Goal: Task Accomplishment & Management: Complete application form

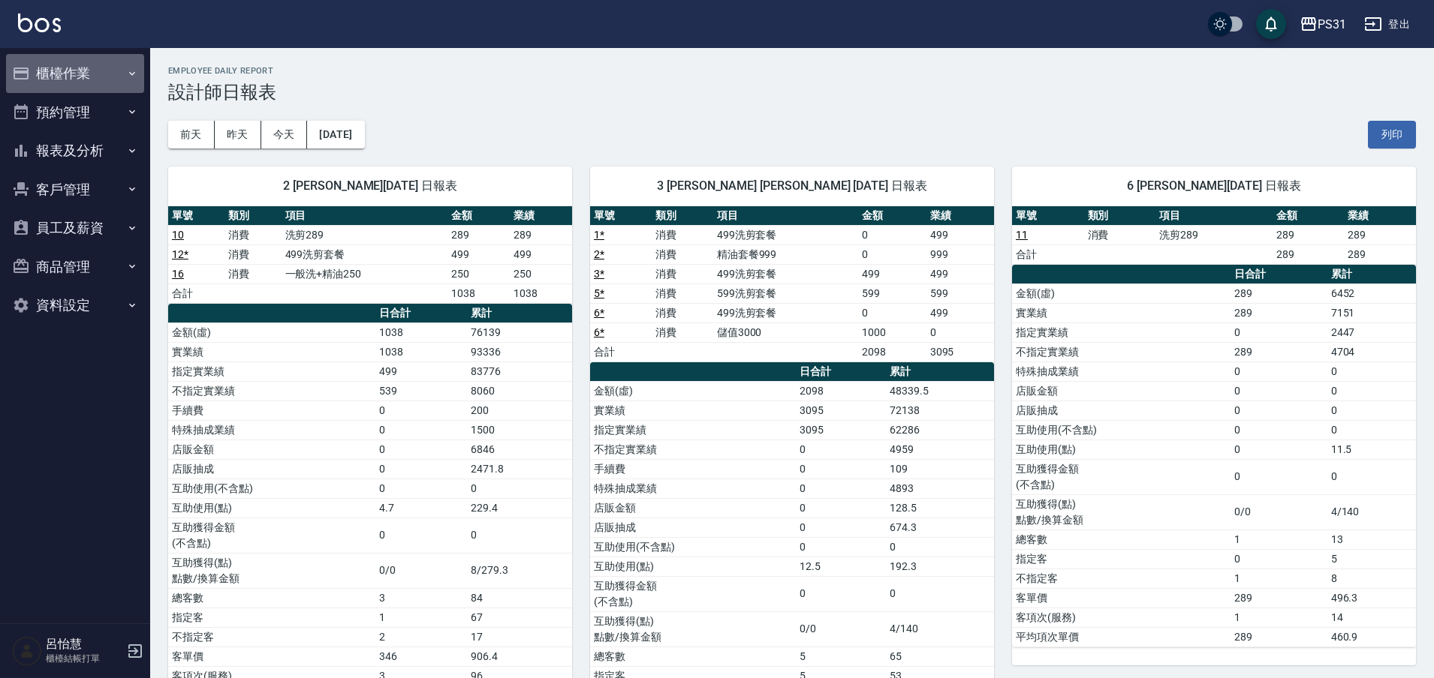
click at [92, 74] on button "櫃檯作業" at bounding box center [75, 73] width 138 height 39
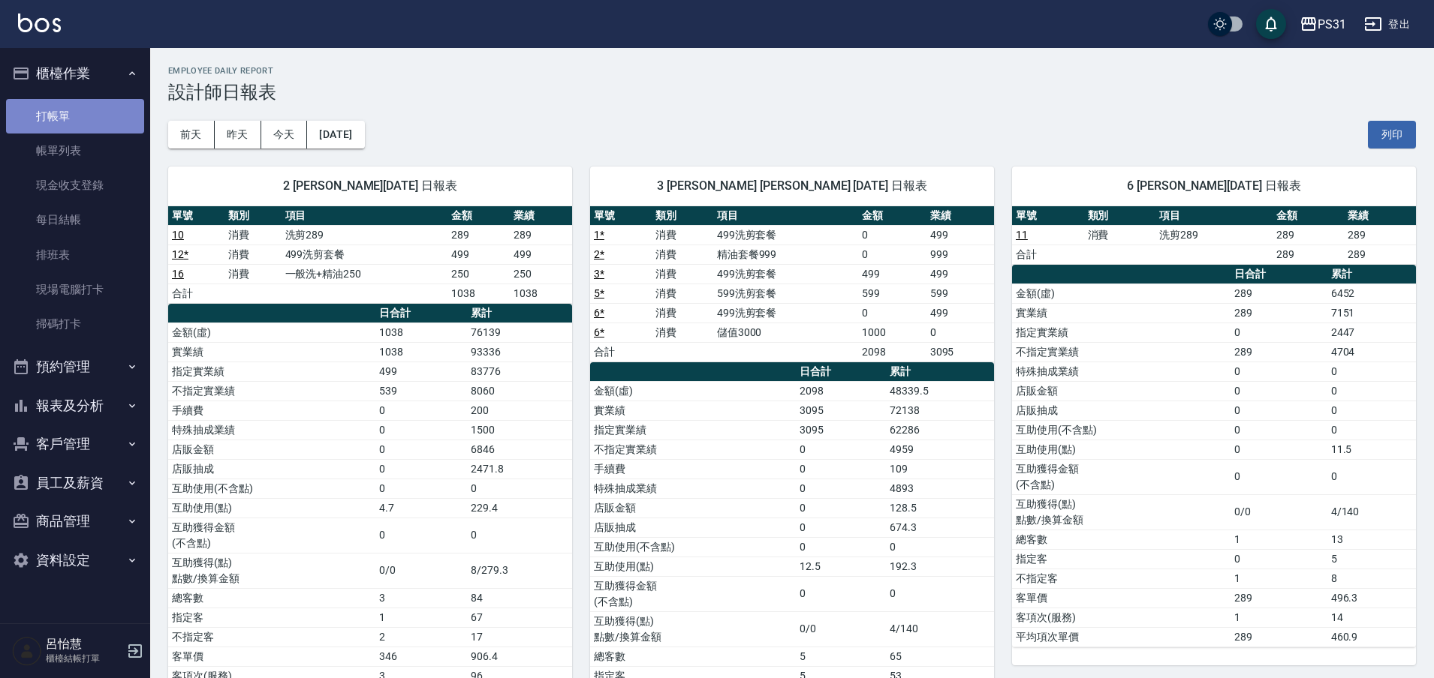
click at [83, 110] on link "打帳單" at bounding box center [75, 116] width 138 height 35
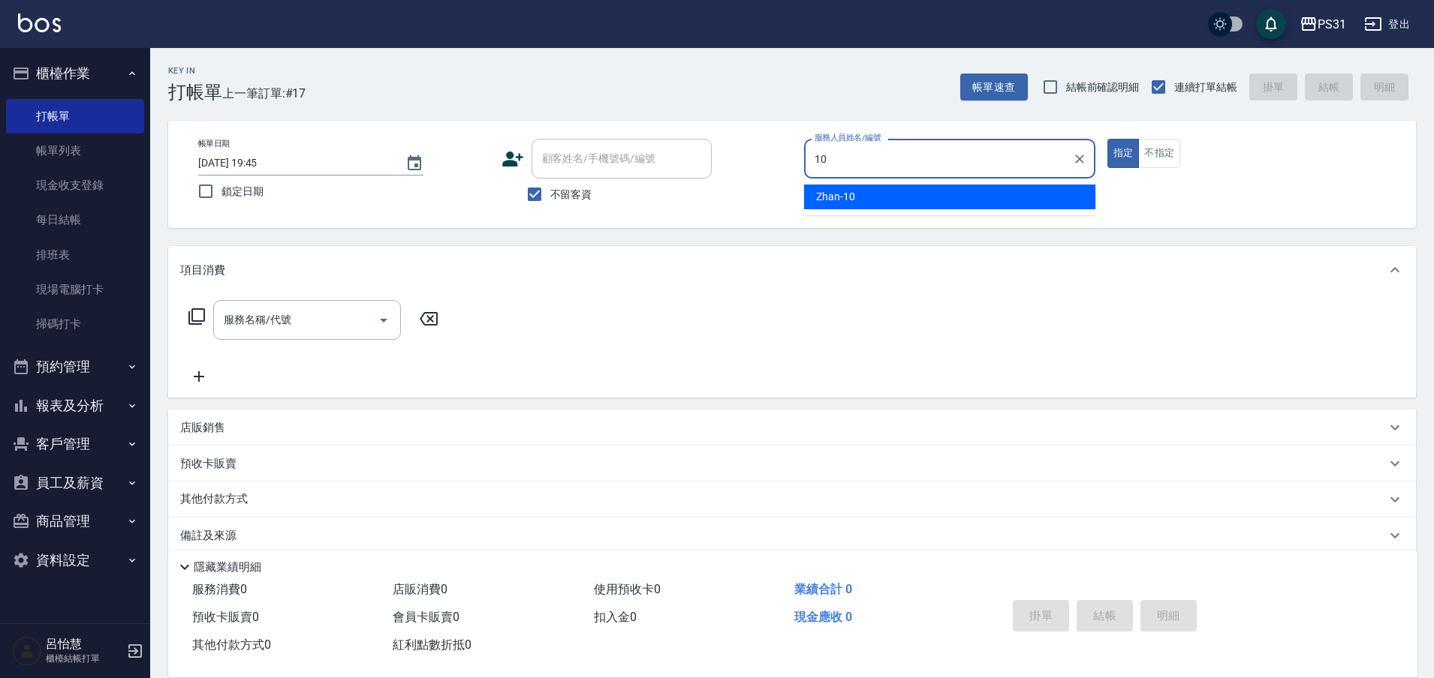
type input "Zhan-10"
type button "true"
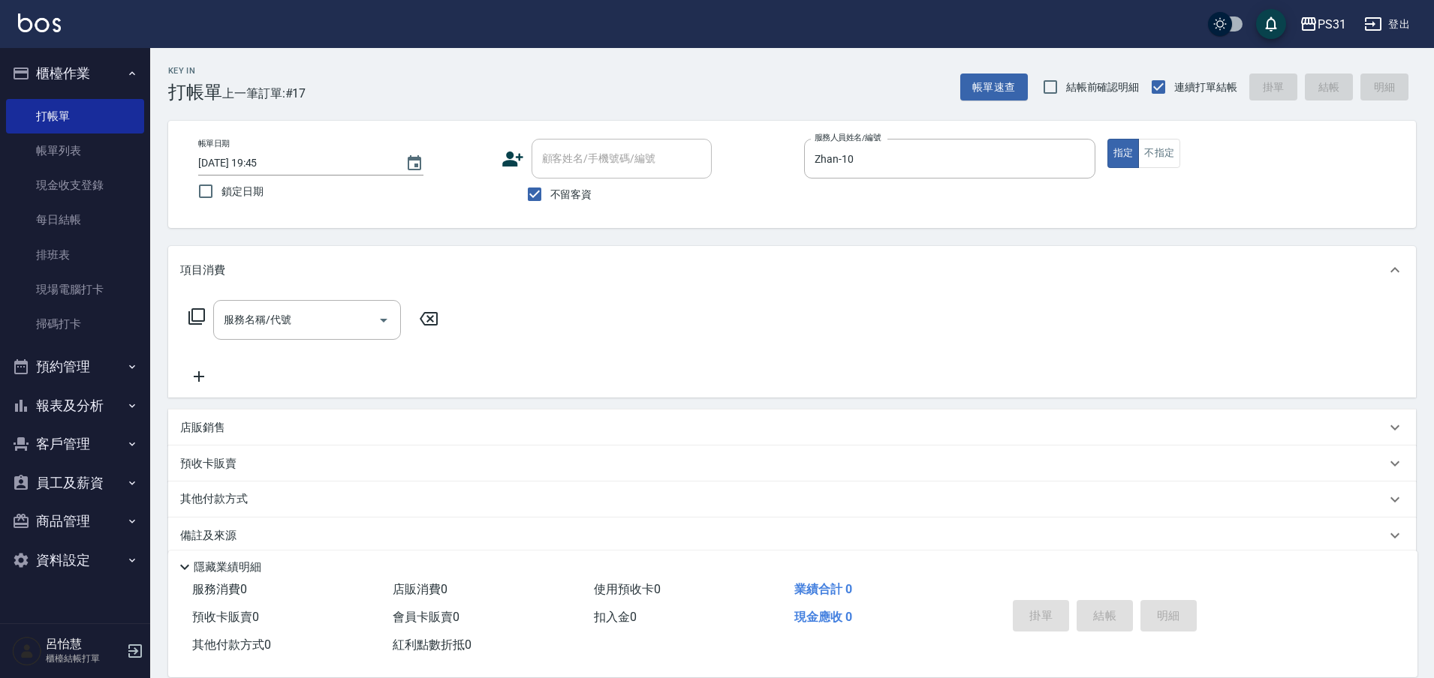
click at [191, 317] on icon at bounding box center [197, 317] width 18 height 18
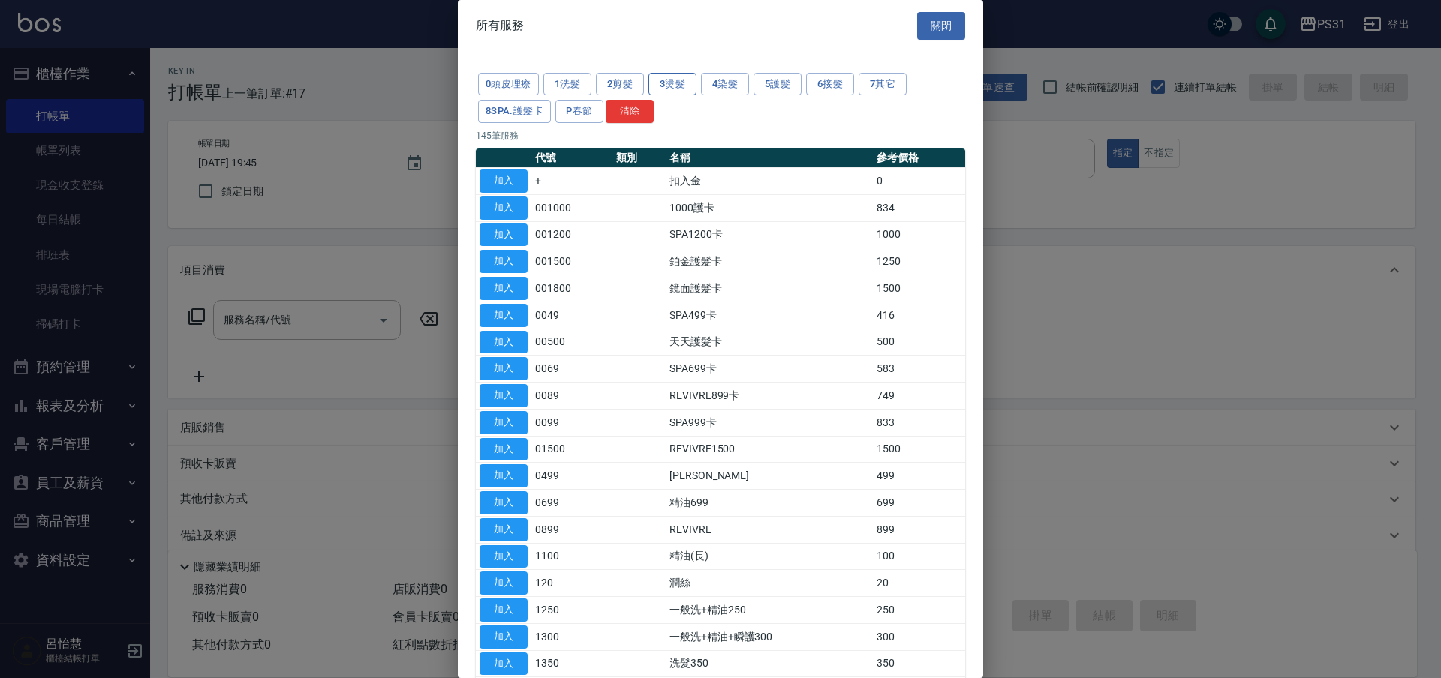
click at [681, 84] on button "3燙髮" at bounding box center [672, 84] width 48 height 23
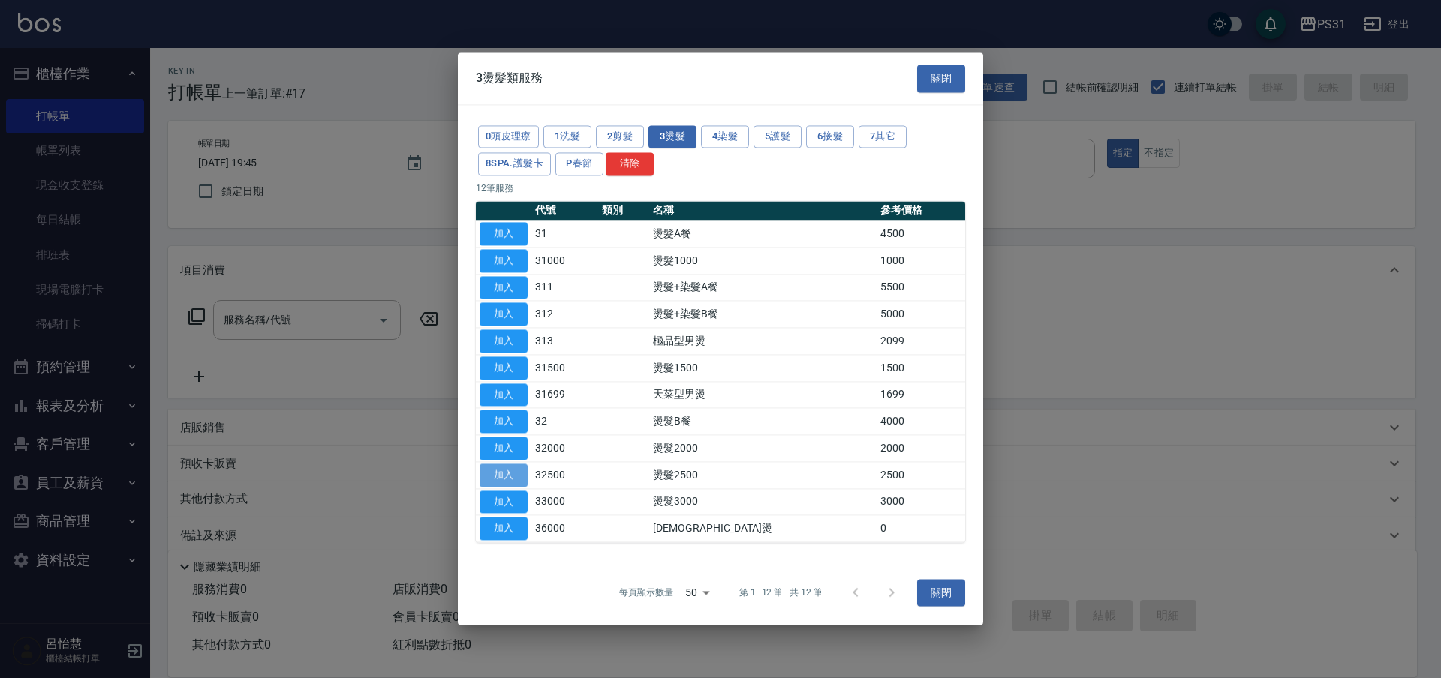
click at [491, 471] on button "加入" at bounding box center [504, 475] width 48 height 23
type input "燙髮2500(32500)"
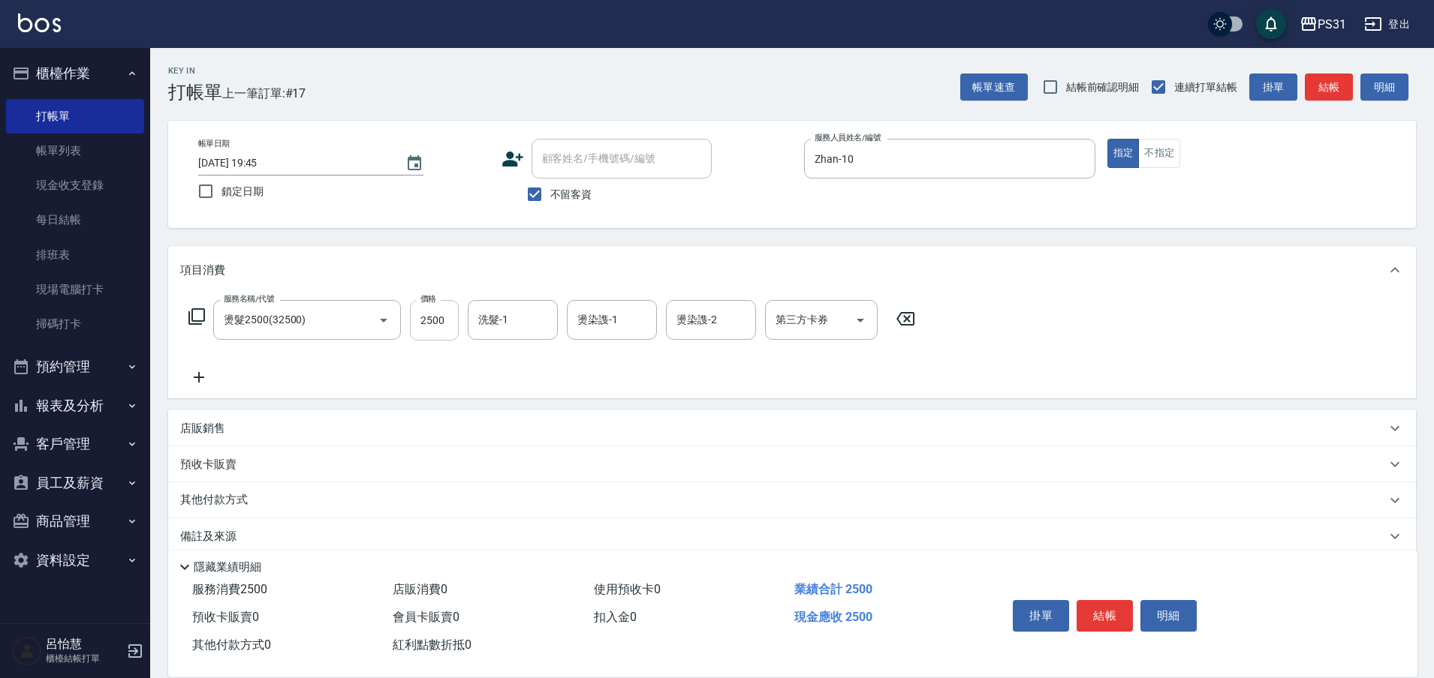
click at [438, 323] on input "2500" at bounding box center [434, 320] width 49 height 41
type input "2299"
type input "[PERSON_NAME]-20"
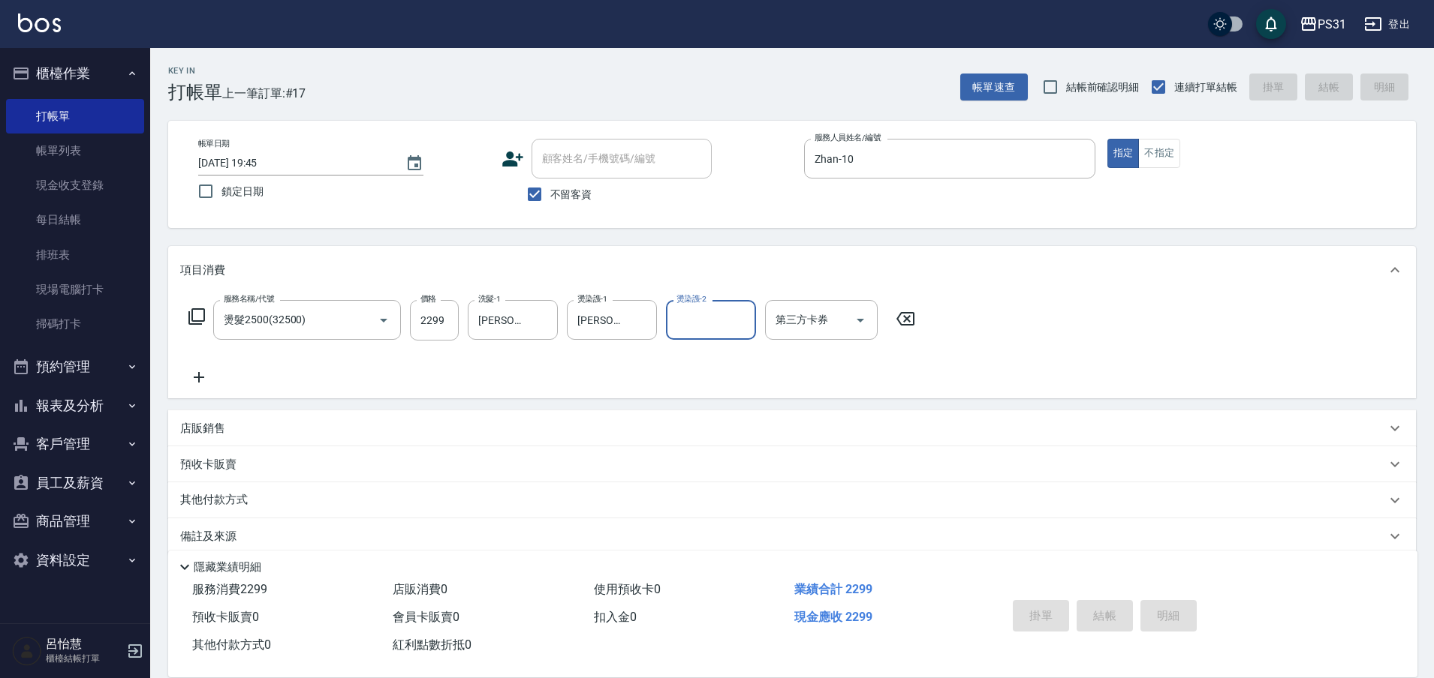
type input "[DATE] 19:51"
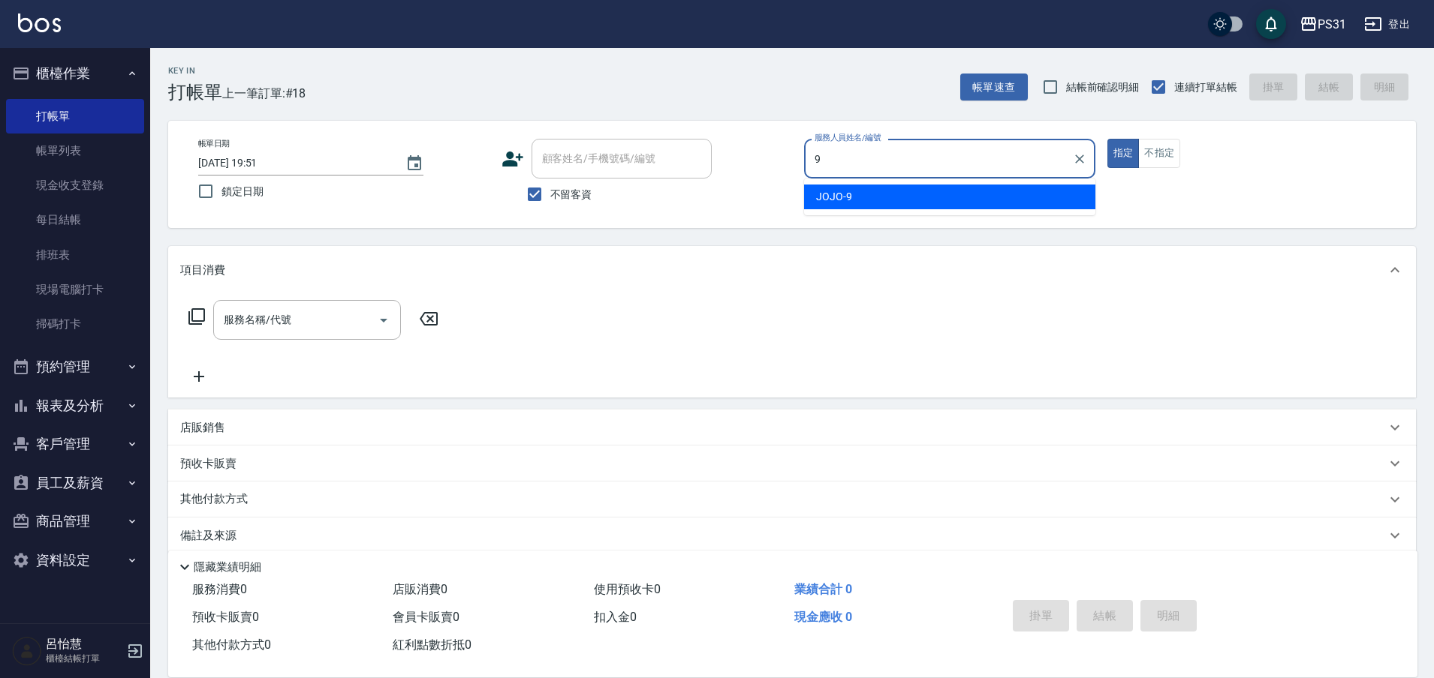
type input "JOJO-9"
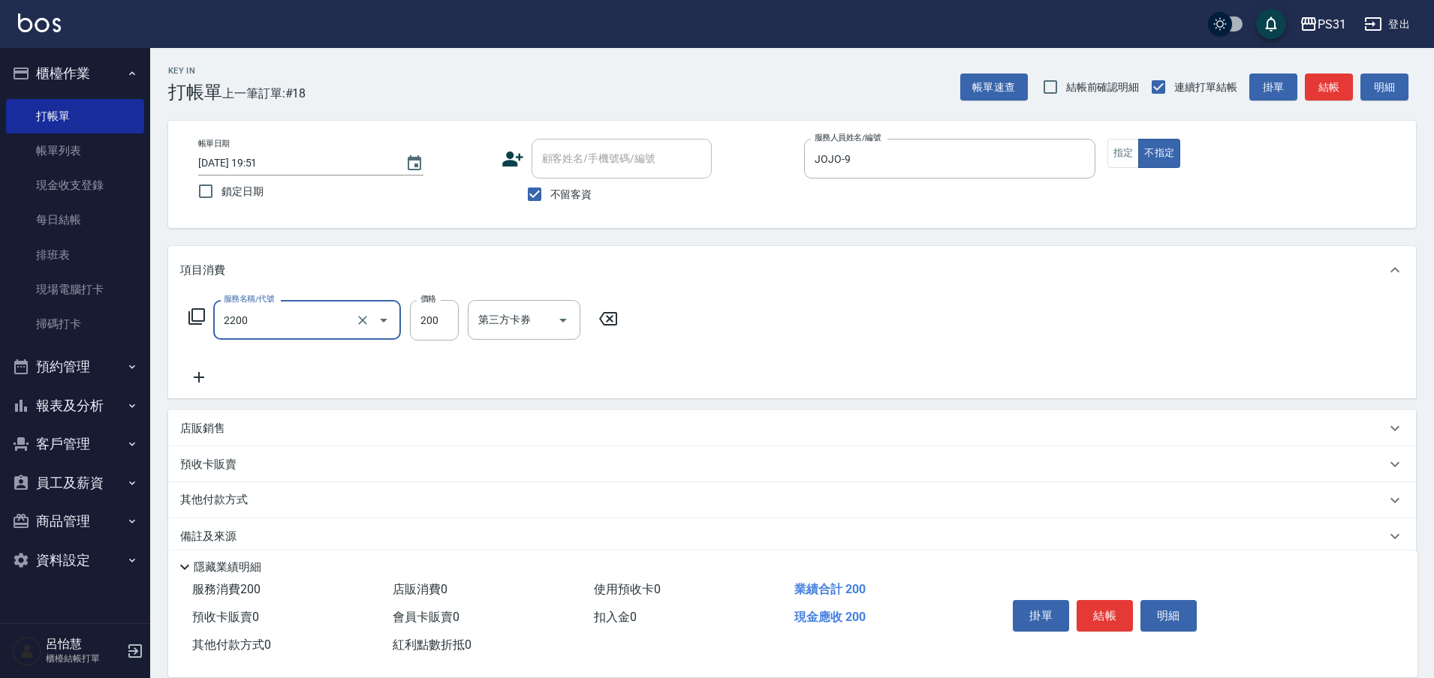
type input "剪髮200(2200)"
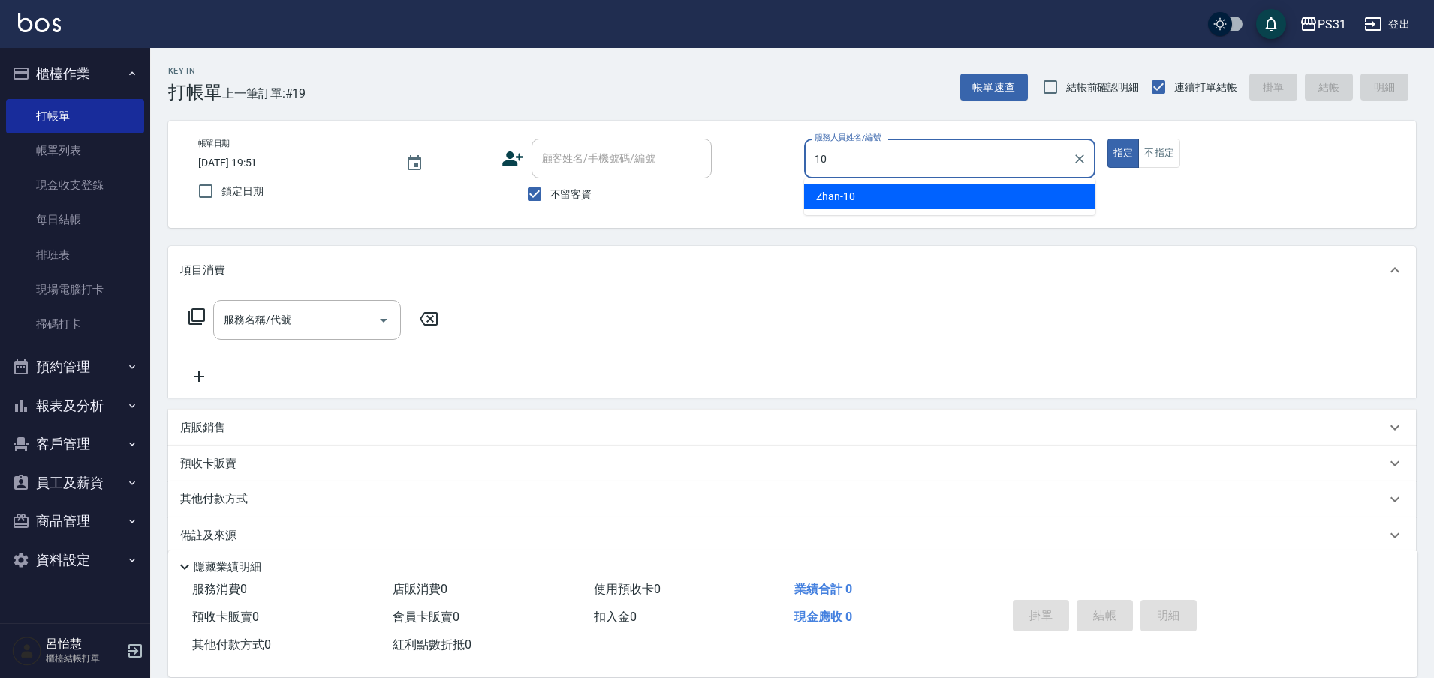
type input "Zhan-10"
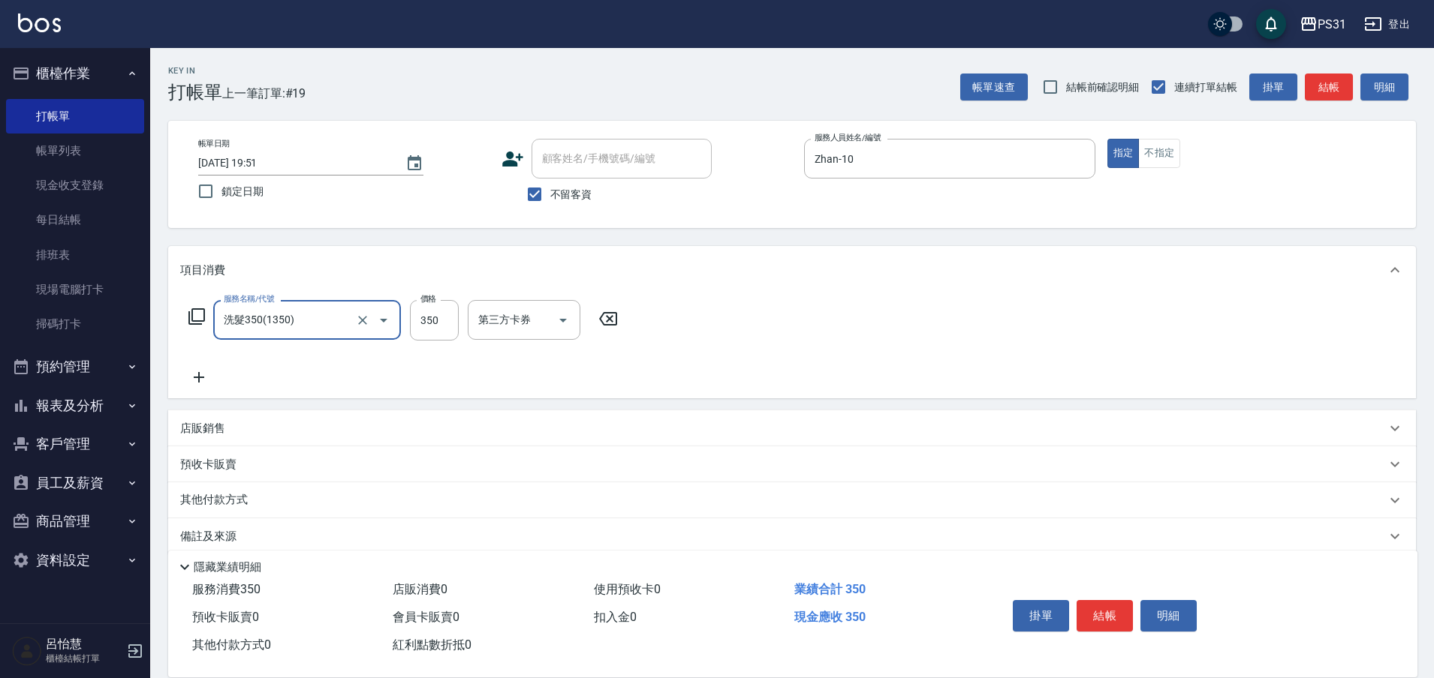
type input "洗髮350(1350)"
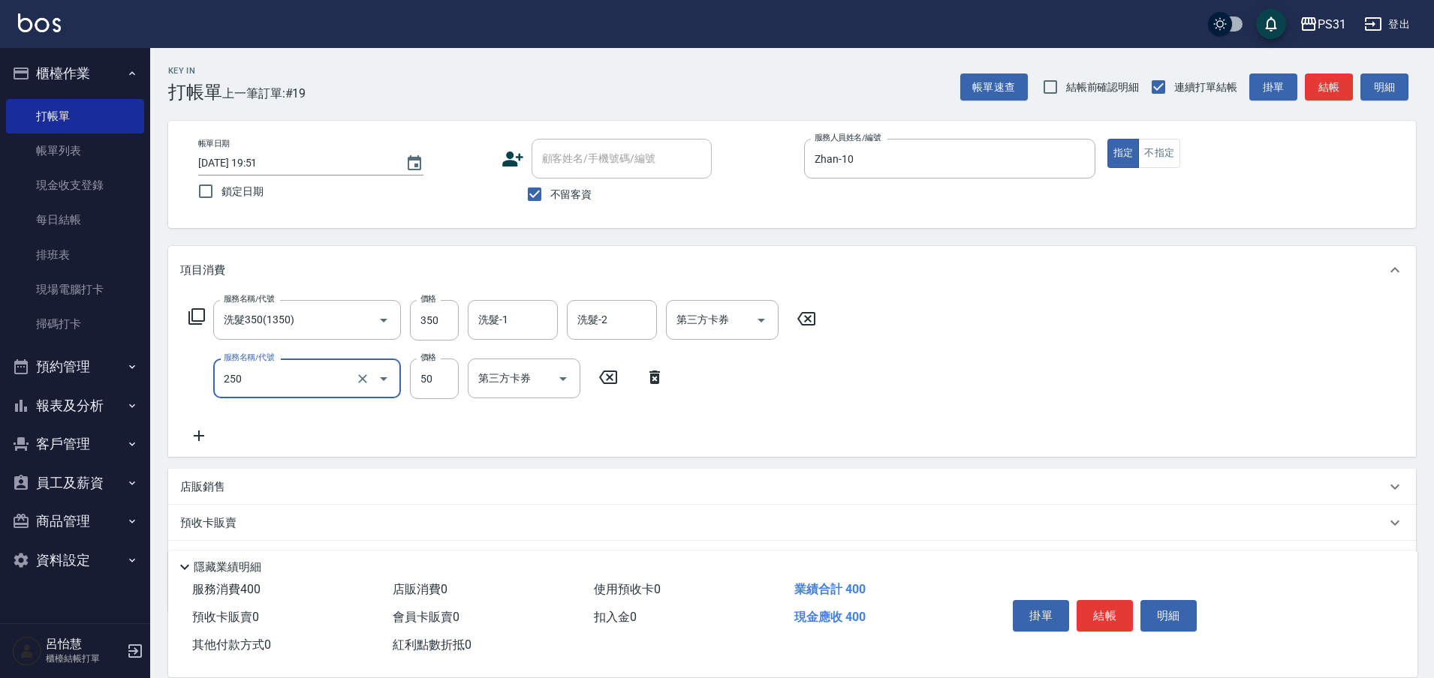
type input "剪瀏海(250)"
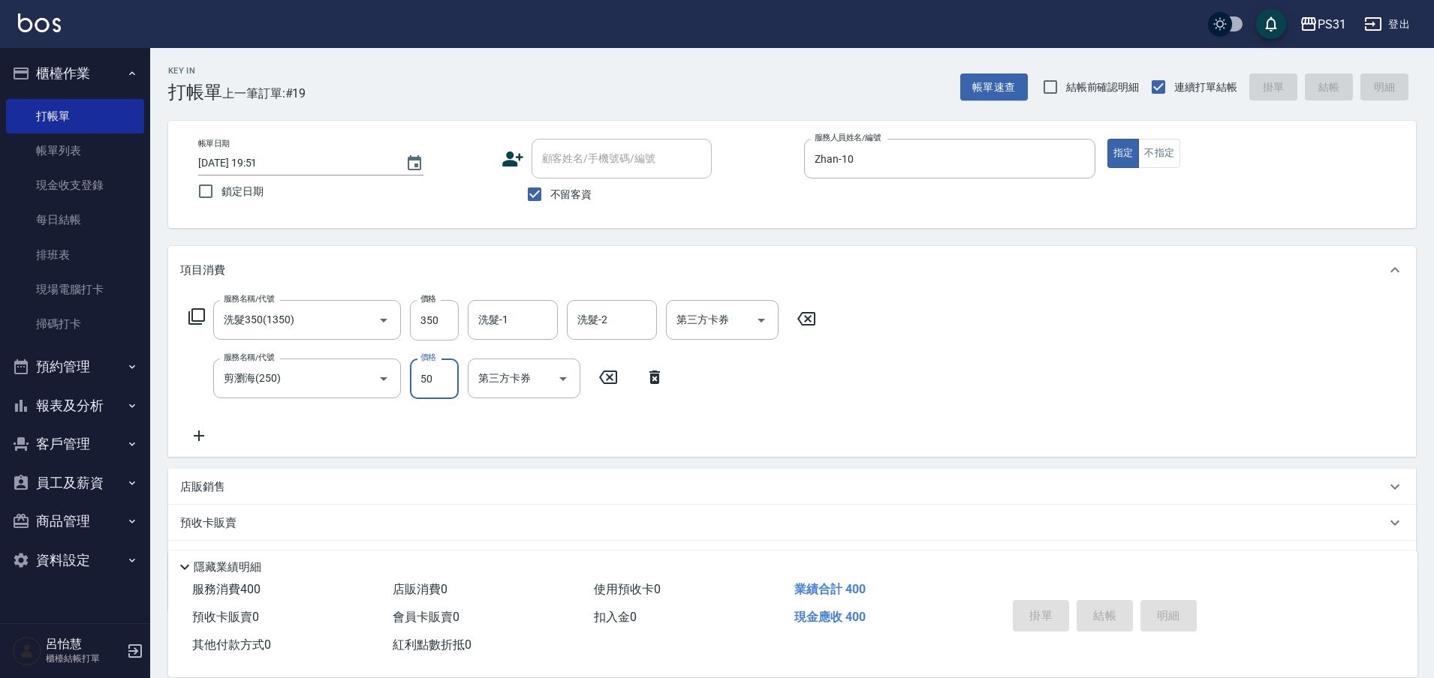
type input "[DATE] 19:52"
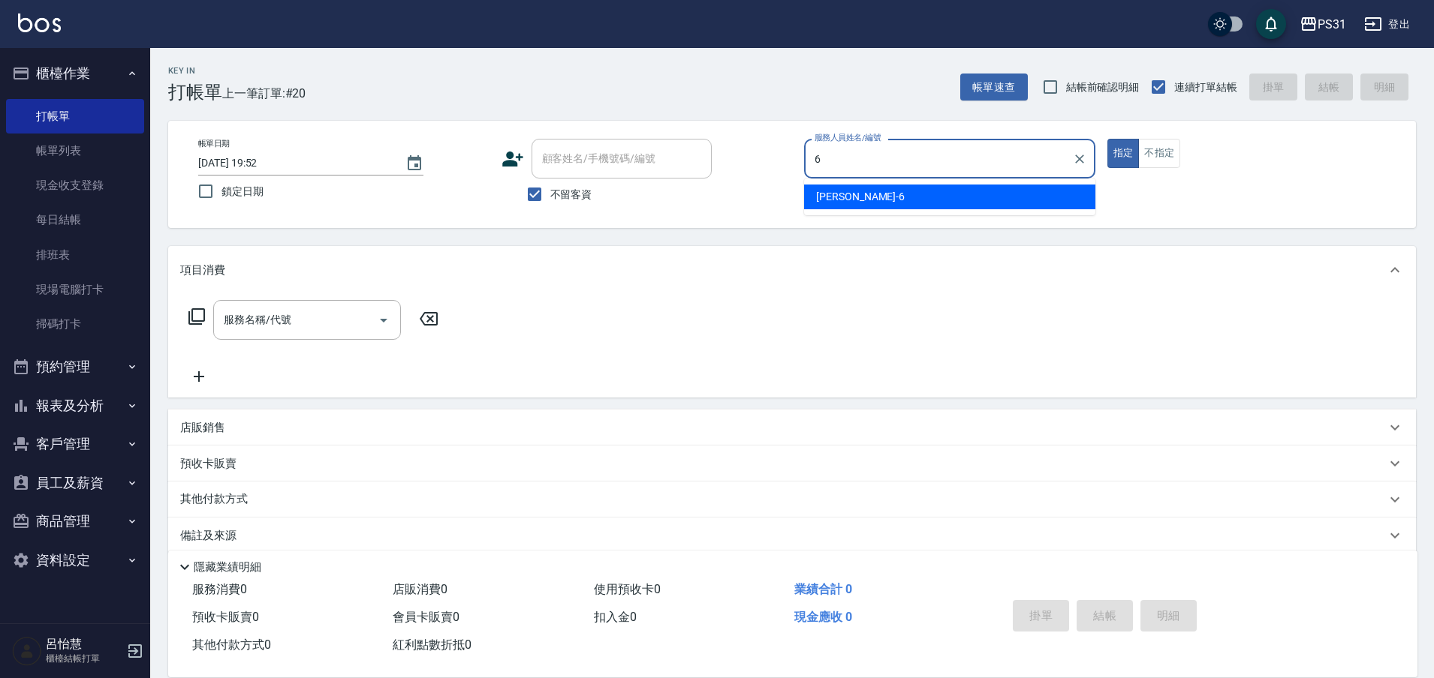
type input "Aki-6"
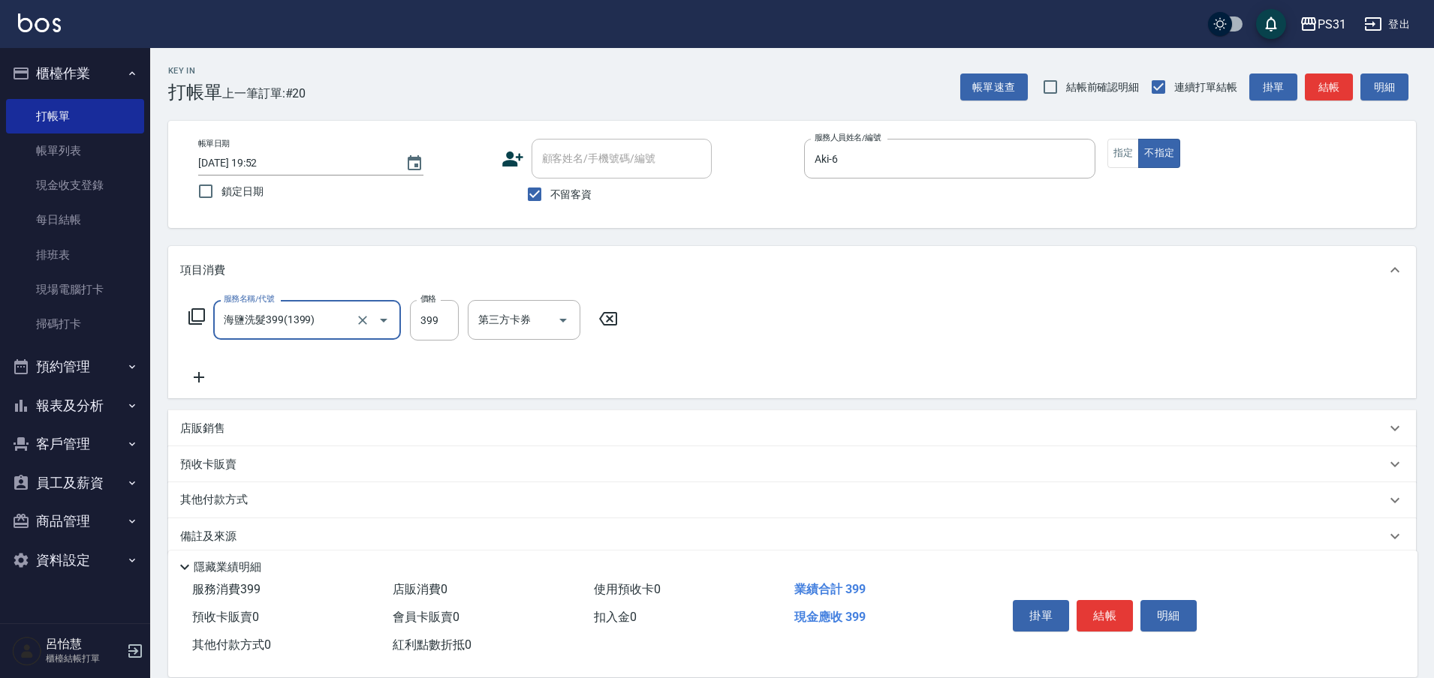
type input "海鹽洗髮399(1399)"
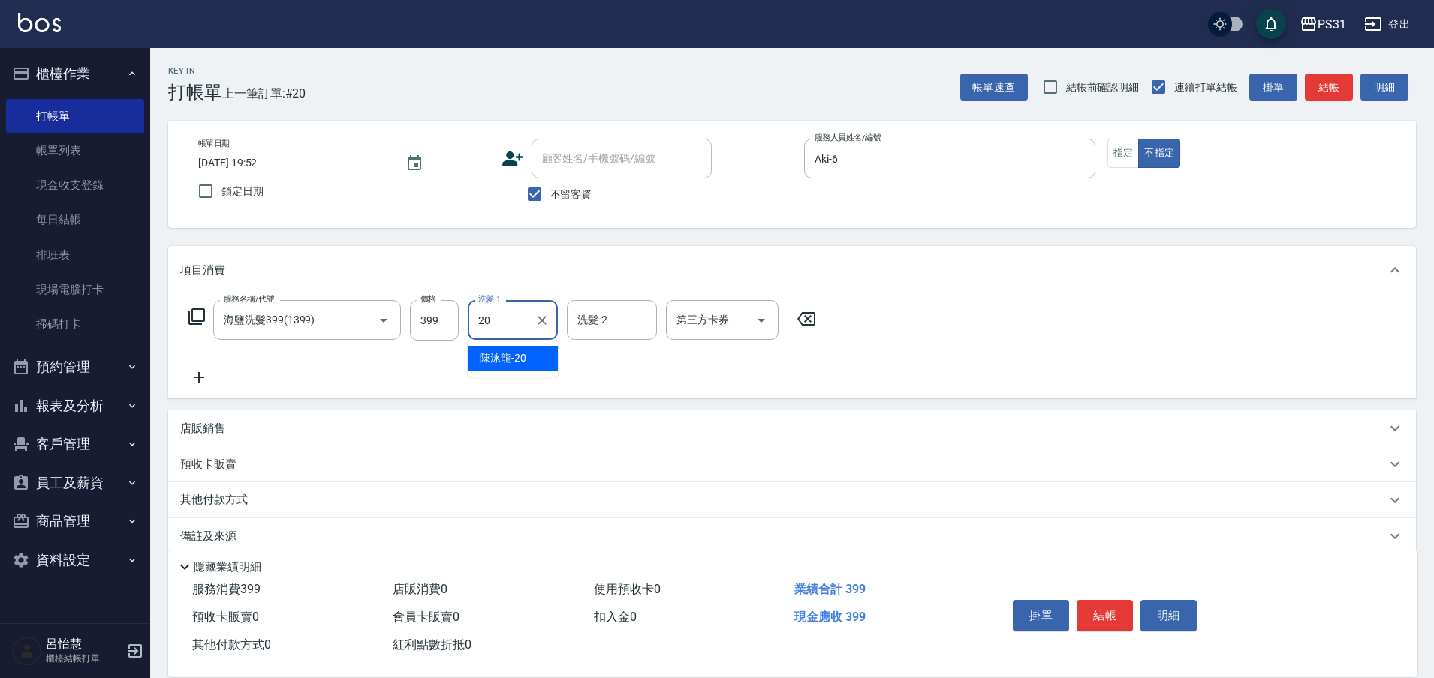
type input "[PERSON_NAME]-20"
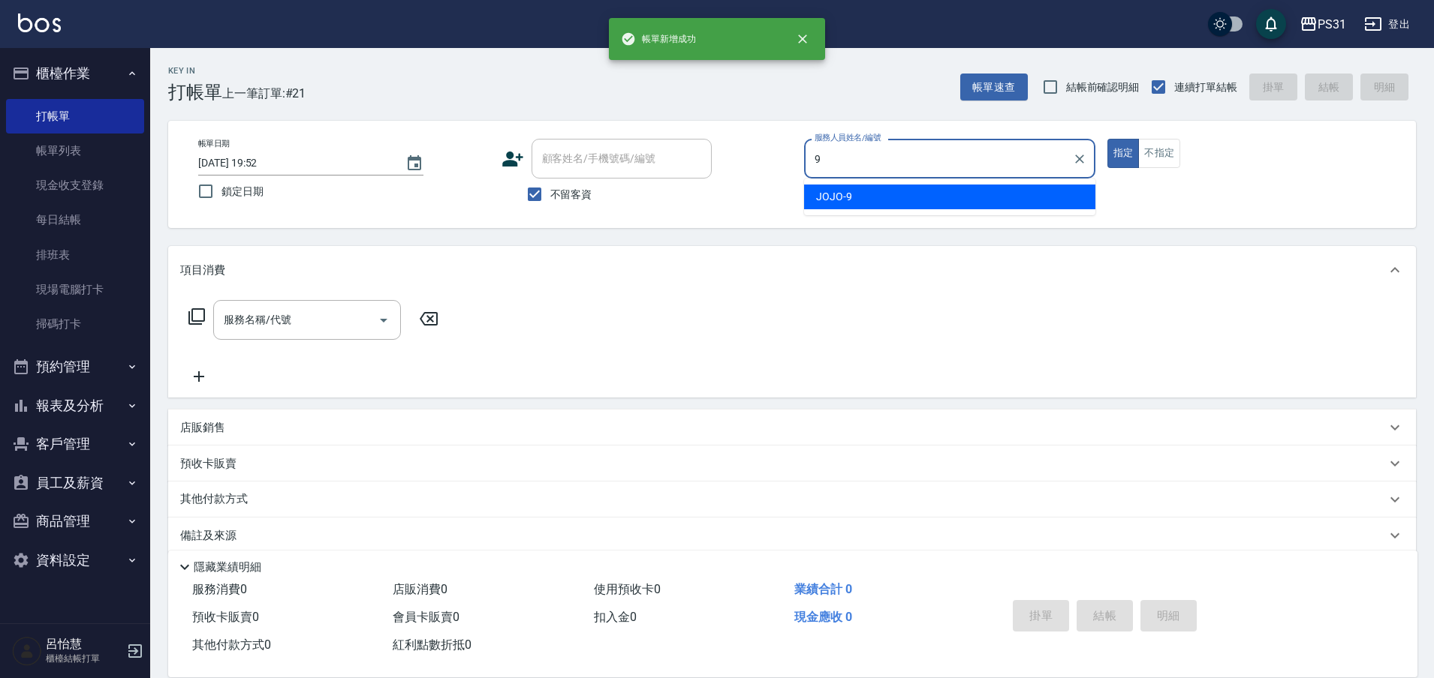
type input "JOJO-9"
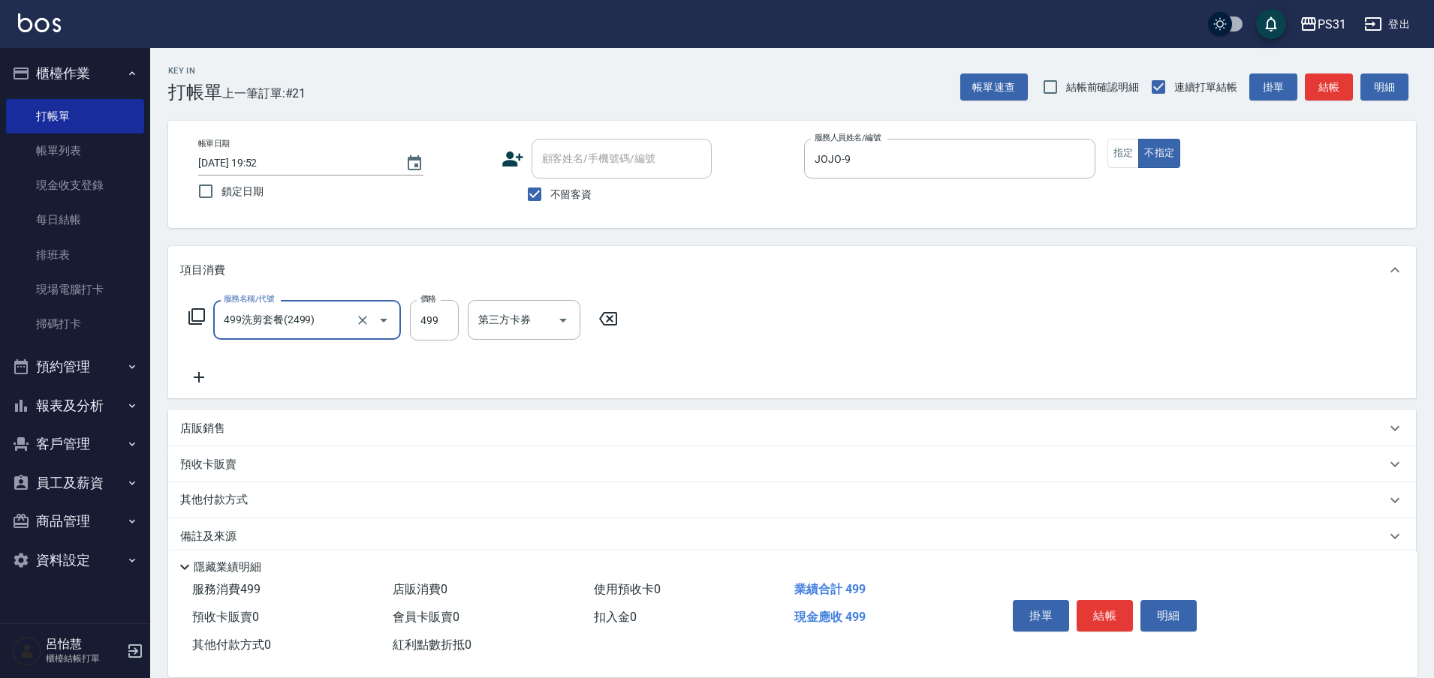
type input "499洗剪套餐(2499)"
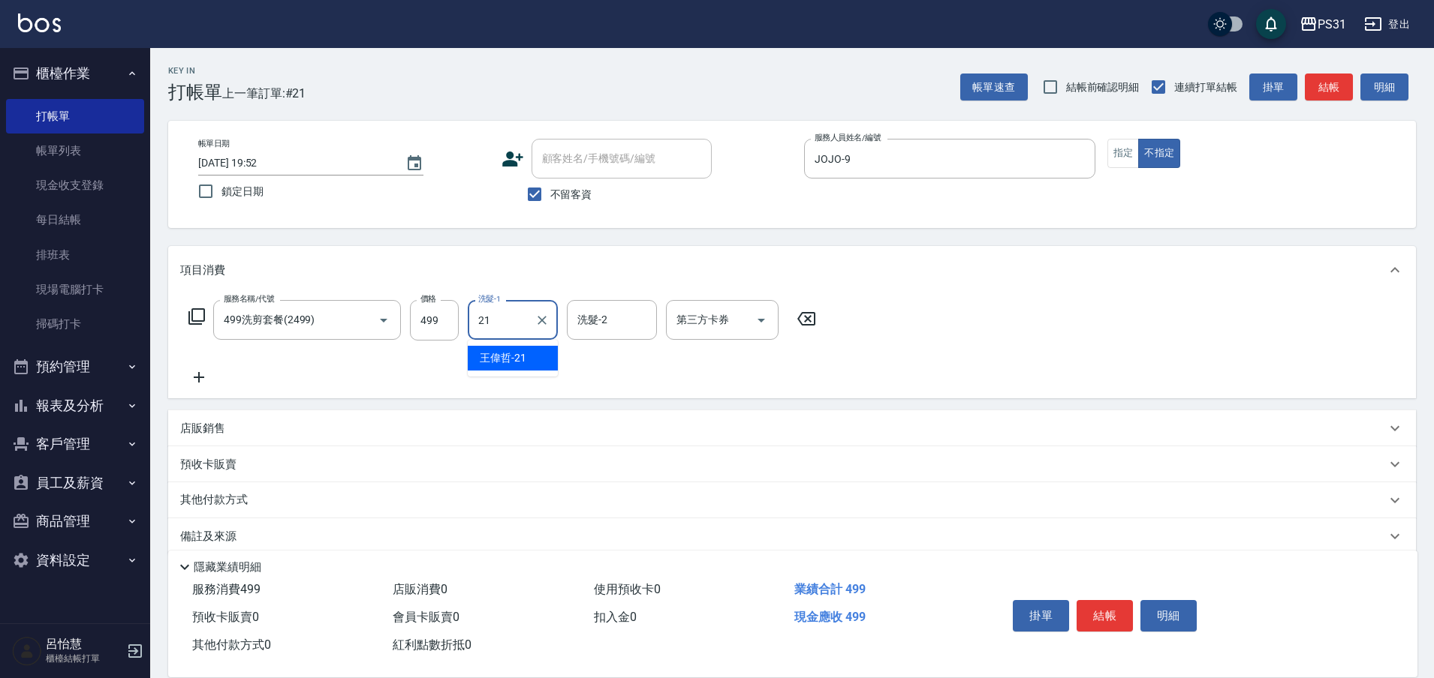
type input "[PERSON_NAME]-21"
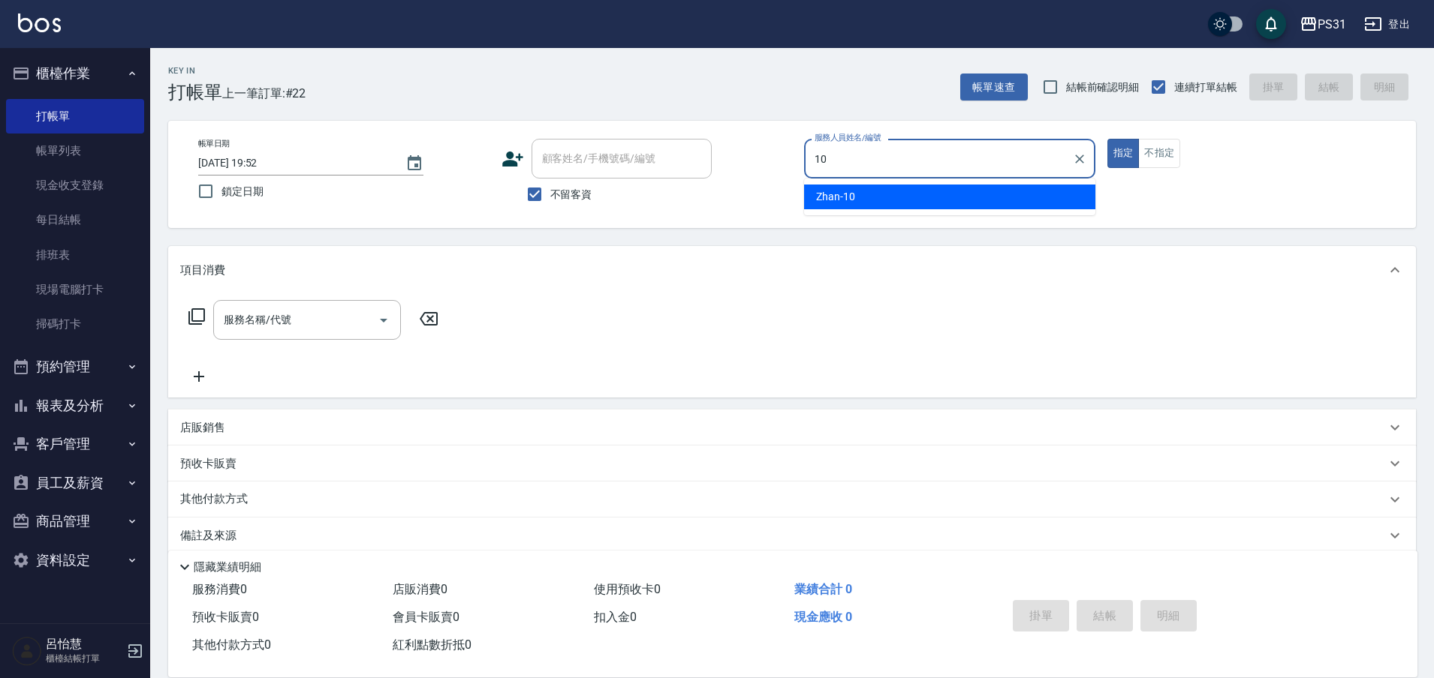
type input "Zhan-10"
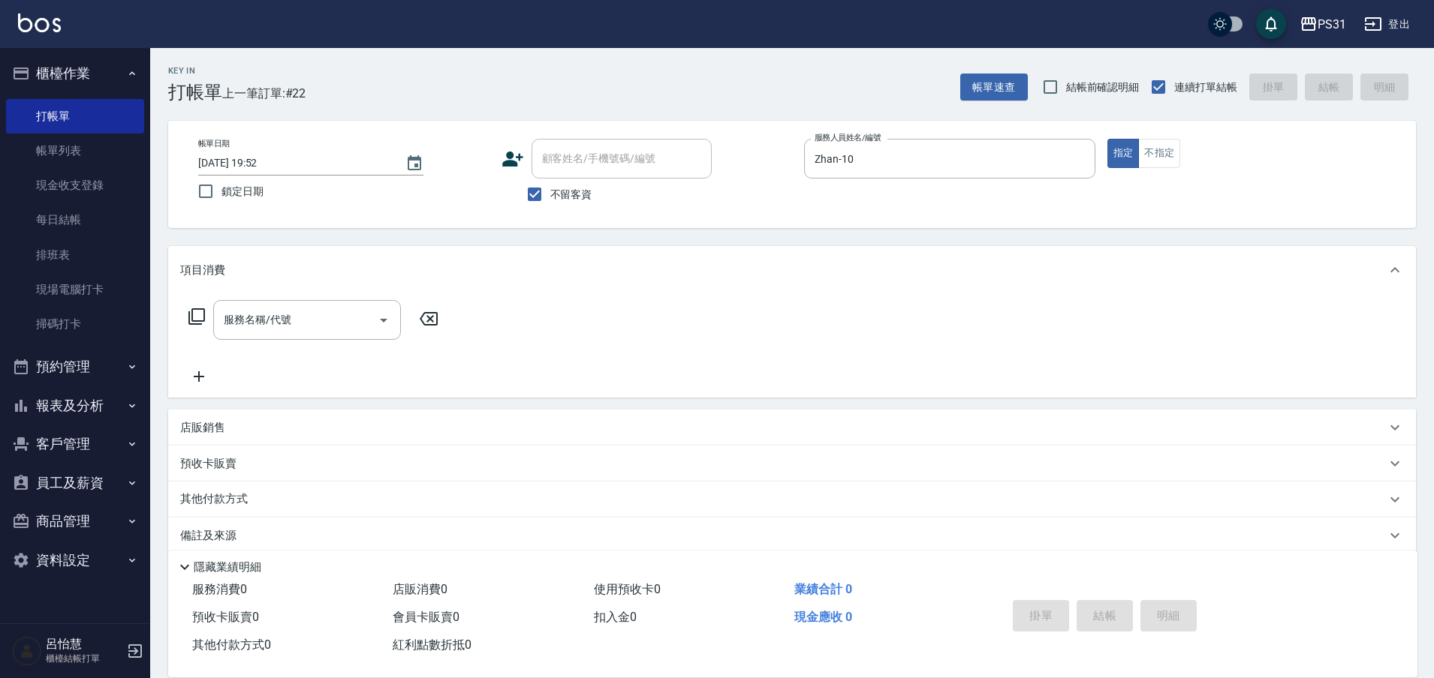
click at [190, 313] on icon at bounding box center [196, 316] width 17 height 17
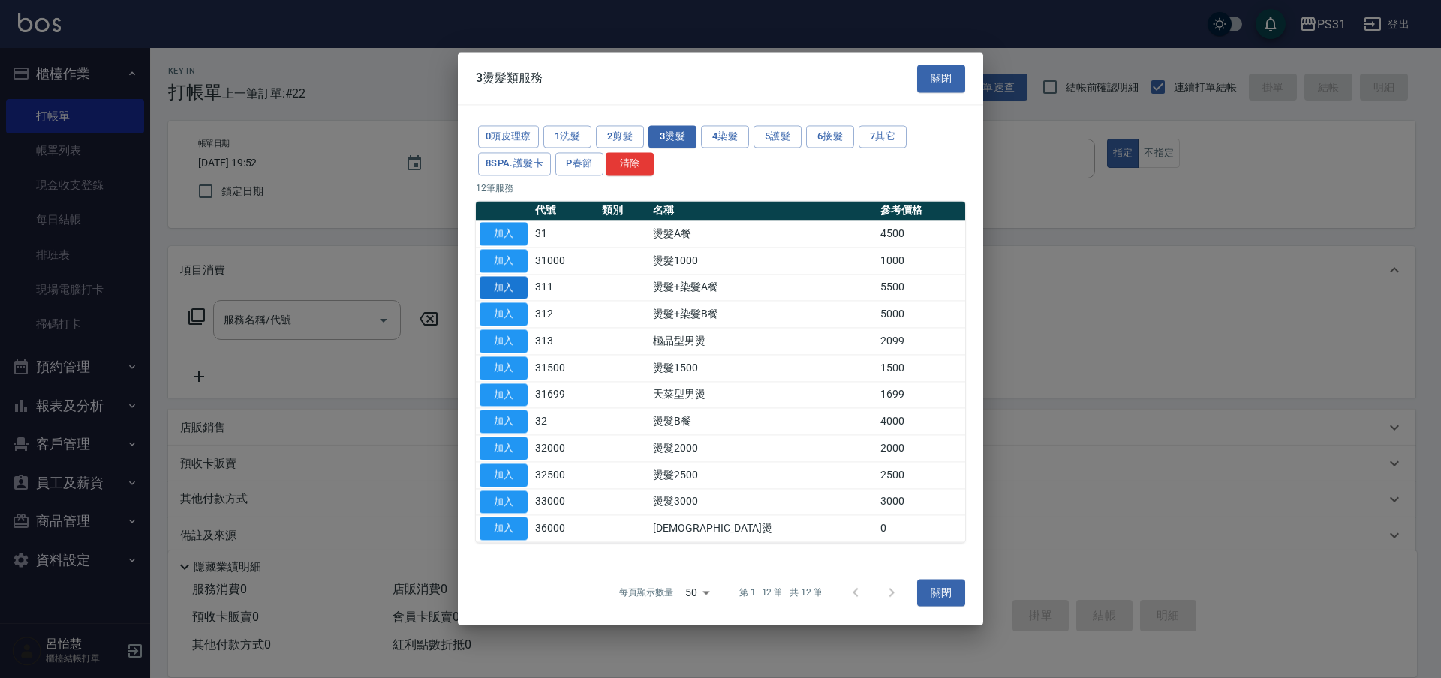
click at [522, 293] on button "加入" at bounding box center [504, 287] width 48 height 23
type input "燙髮+染髮A餐(311)"
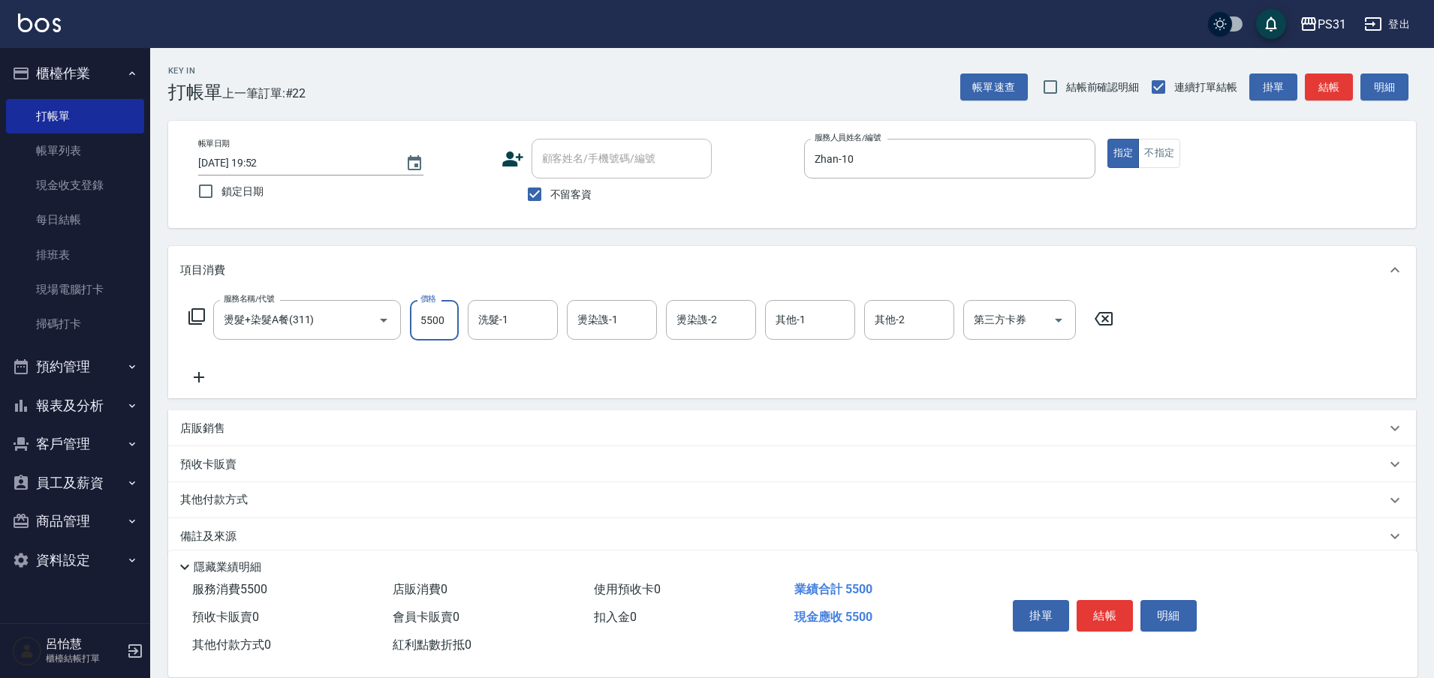
click at [447, 314] on input "5500" at bounding box center [434, 320] width 49 height 41
type input "5798"
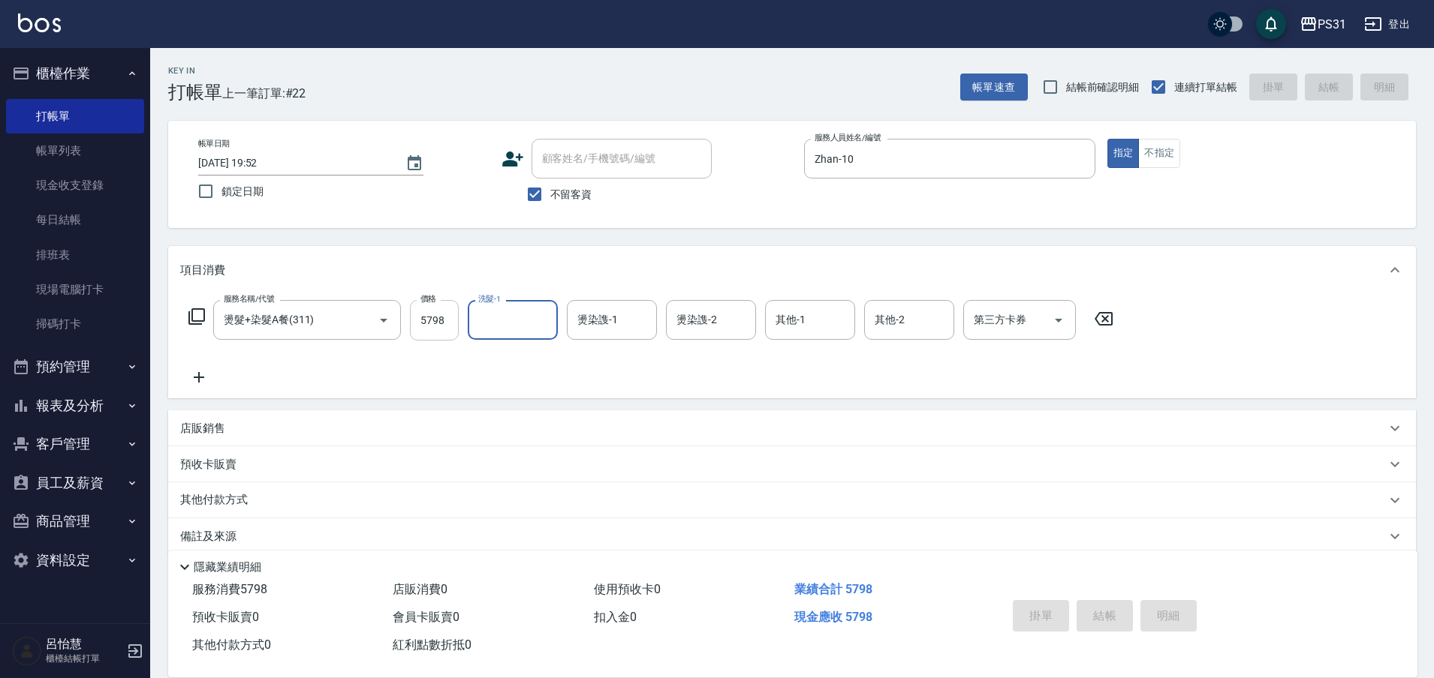
type input "[DATE] 19:53"
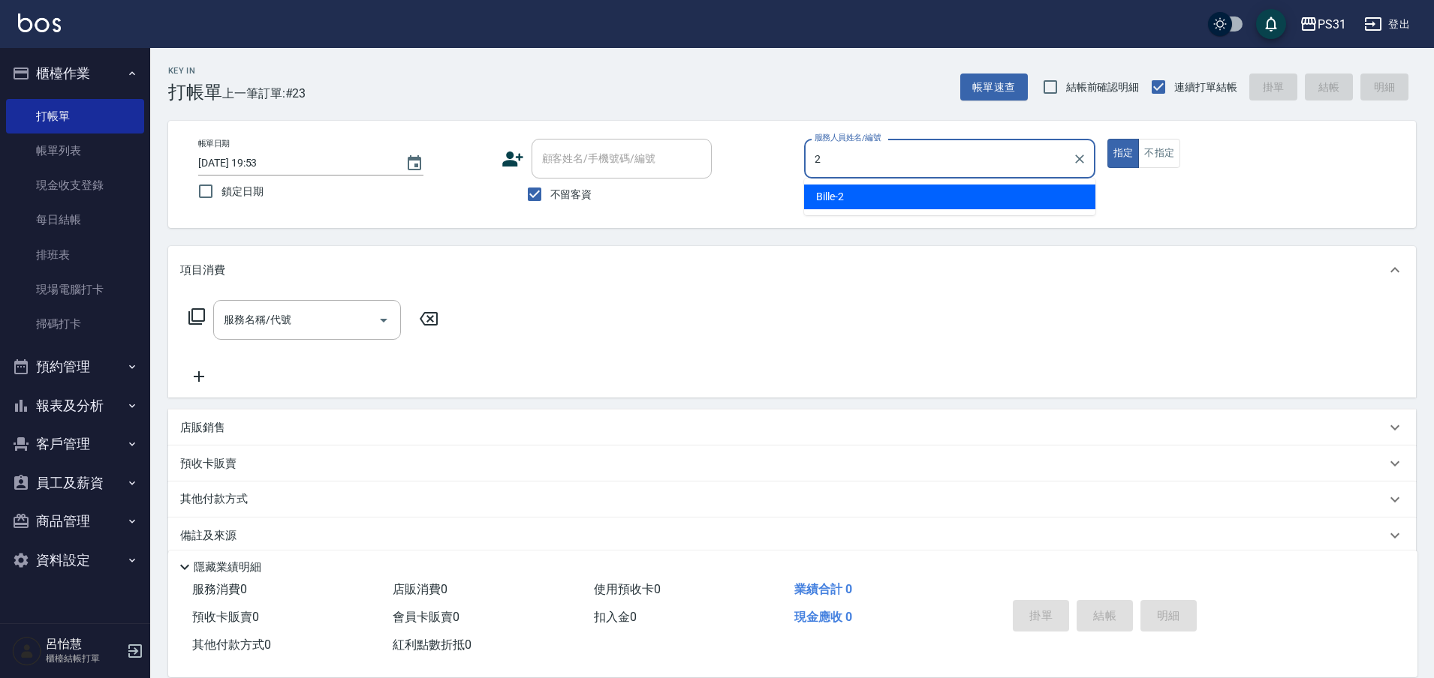
type input "Bille-2"
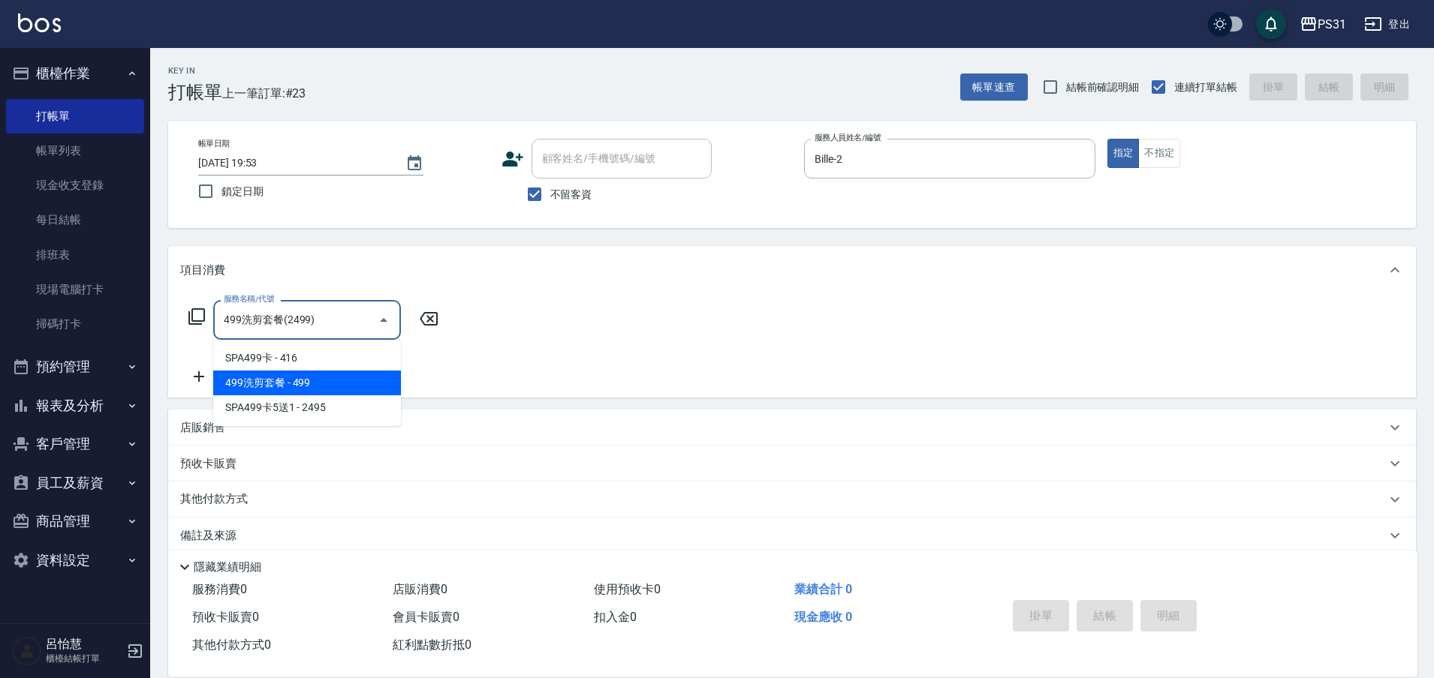
type input "499洗剪套餐(2499)"
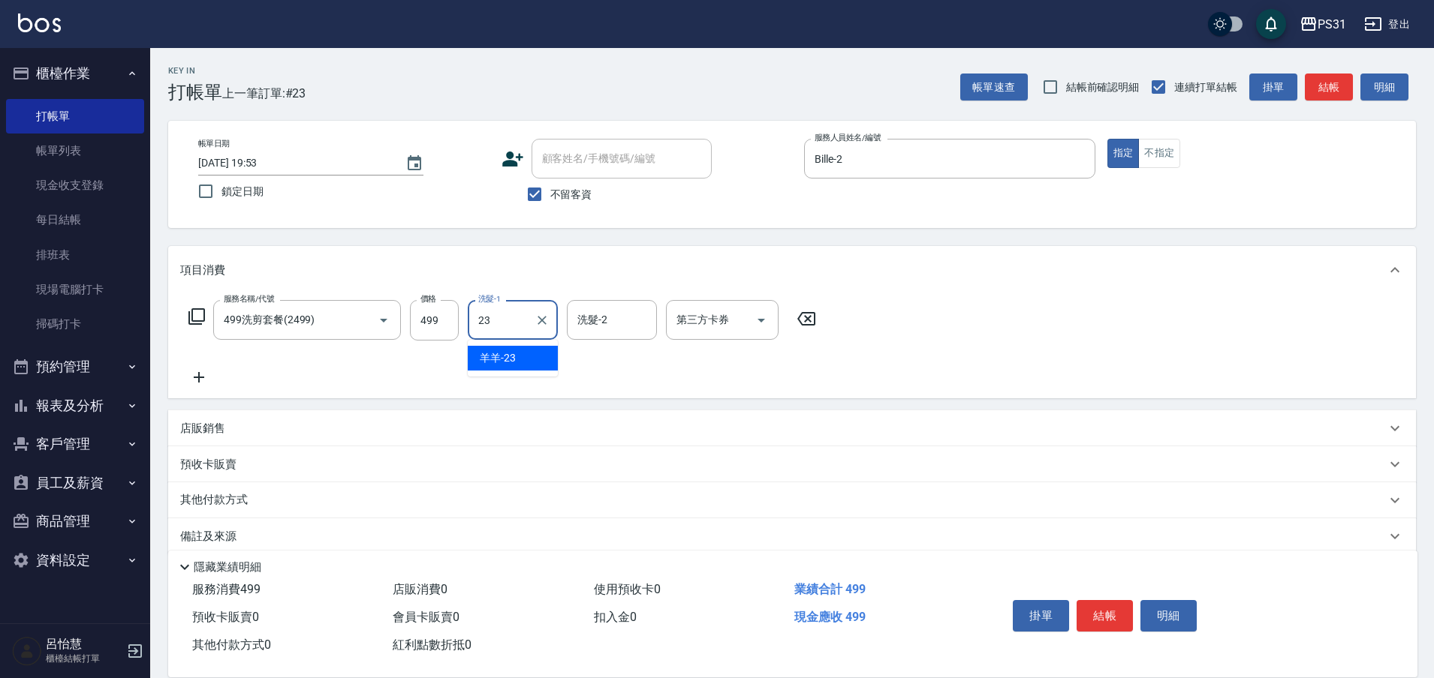
type input "羊羊-23"
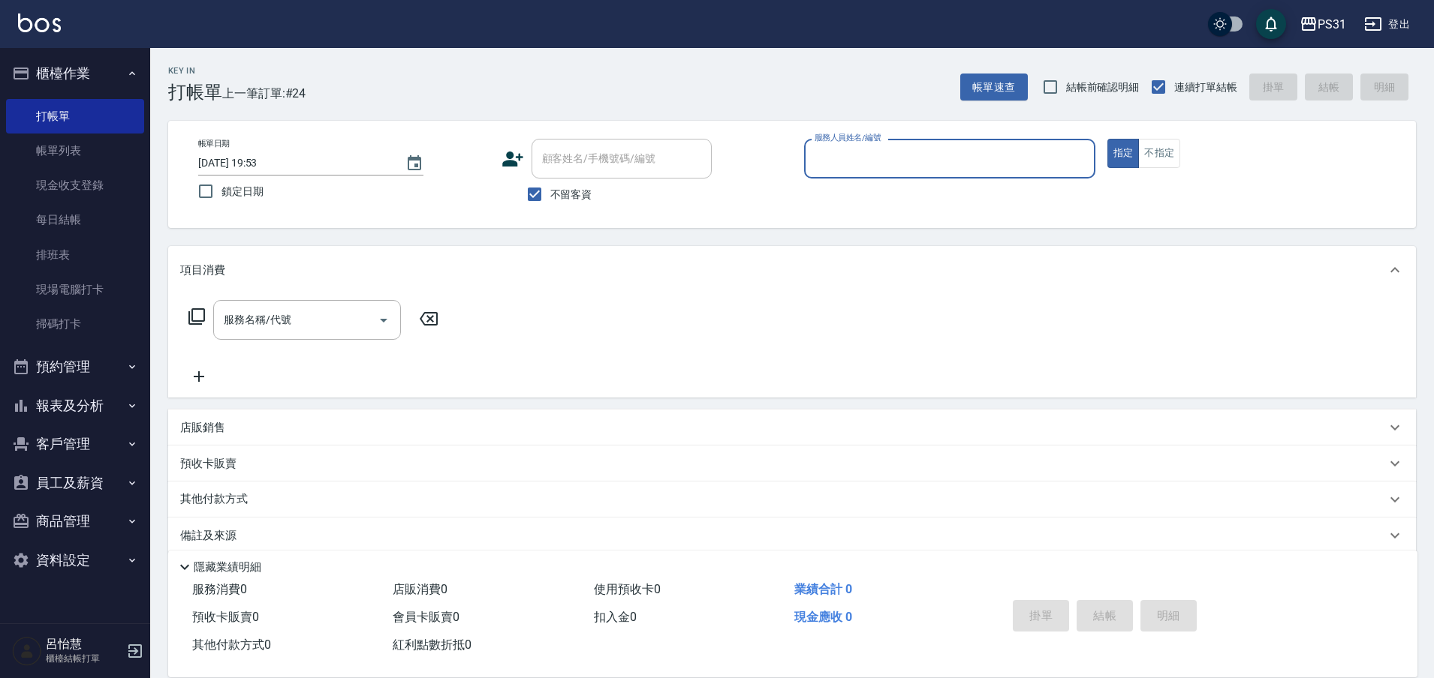
click at [62, 414] on button "報表及分析" at bounding box center [75, 406] width 138 height 39
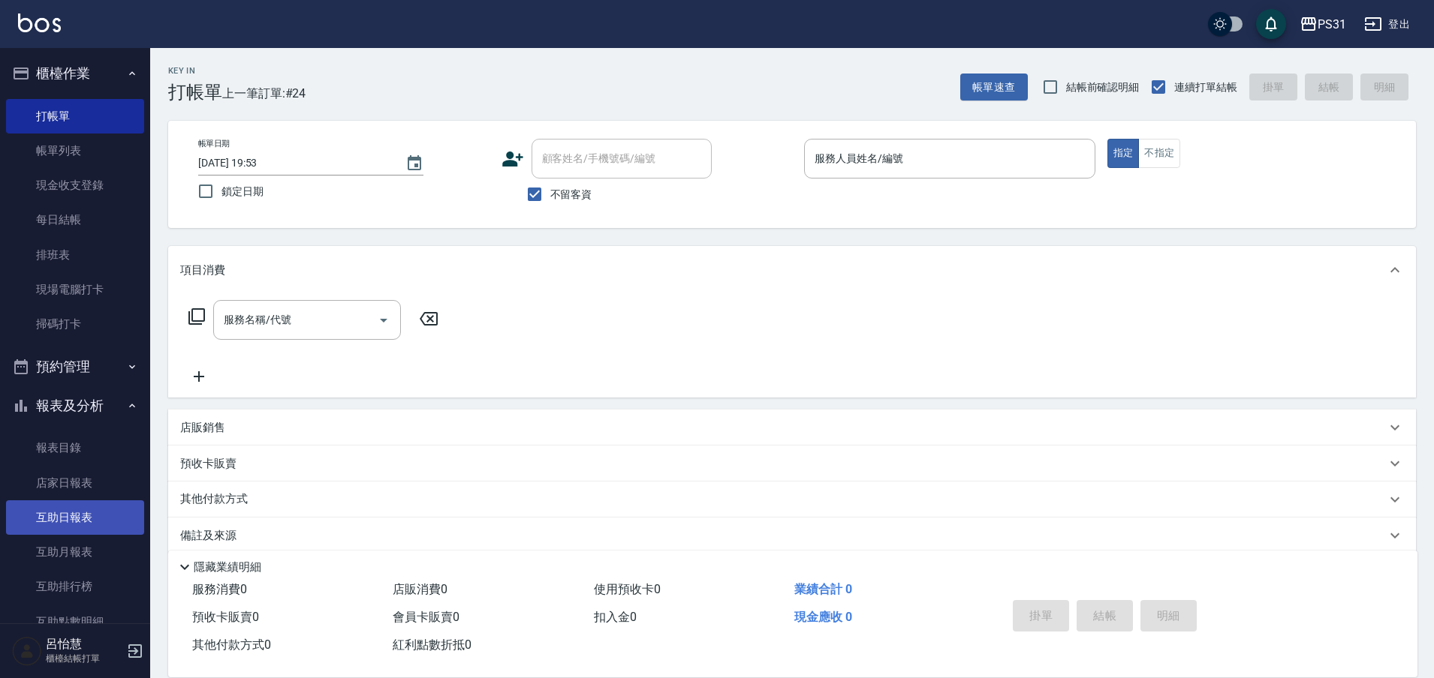
click at [68, 527] on link "互助日報表" at bounding box center [75, 518] width 138 height 35
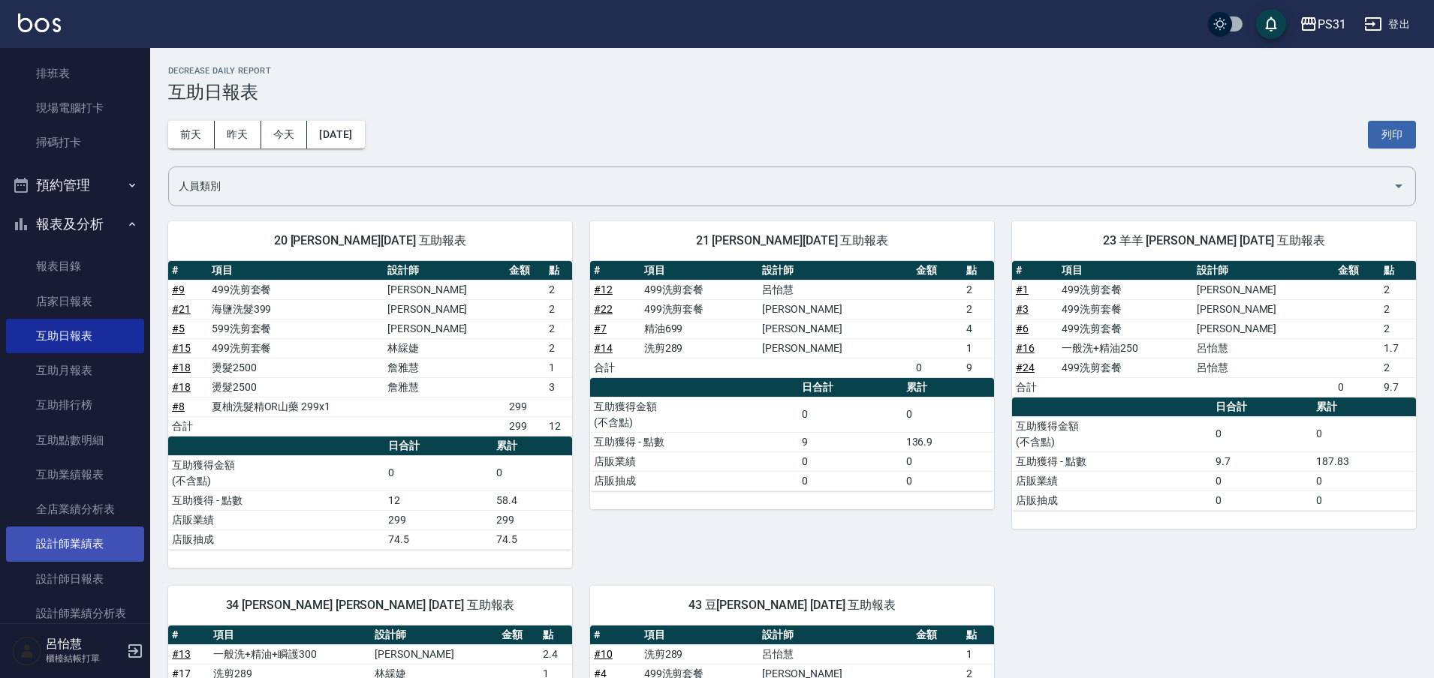
scroll to position [188, 0]
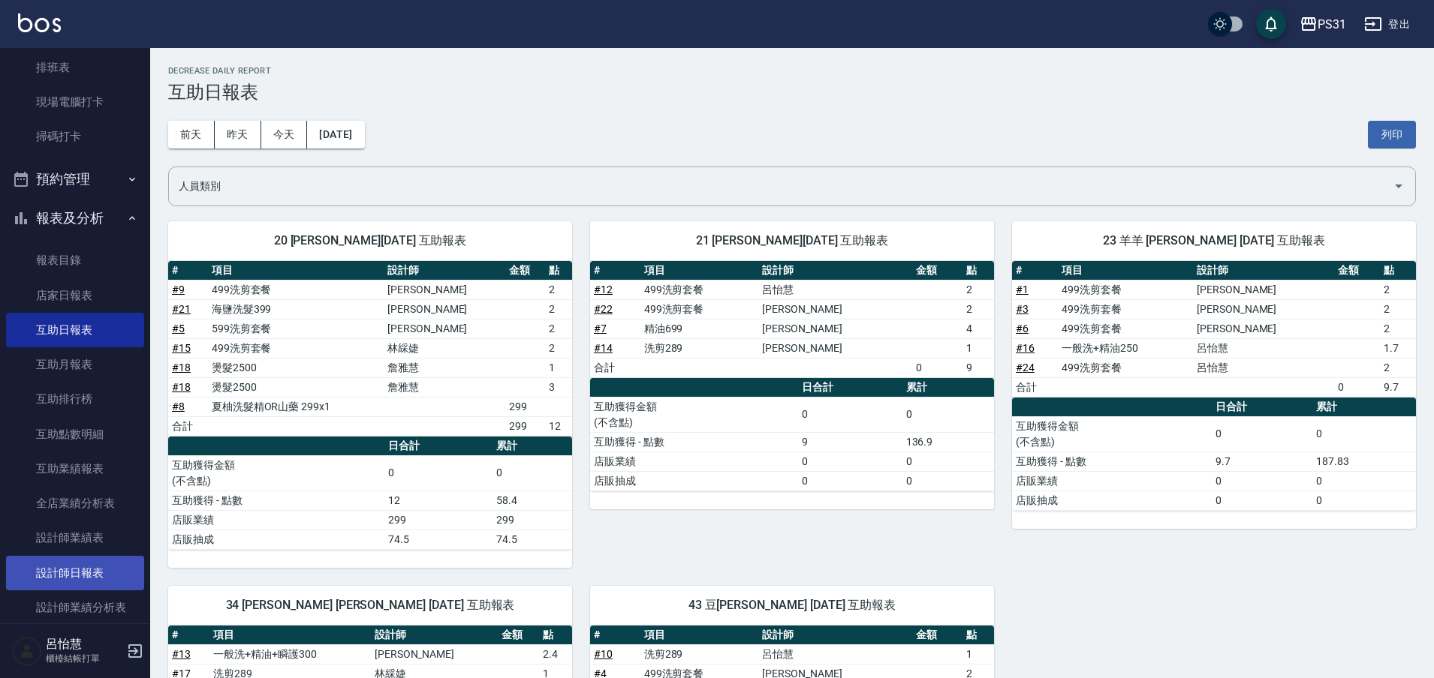
click at [57, 580] on link "設計師日報表" at bounding box center [75, 573] width 138 height 35
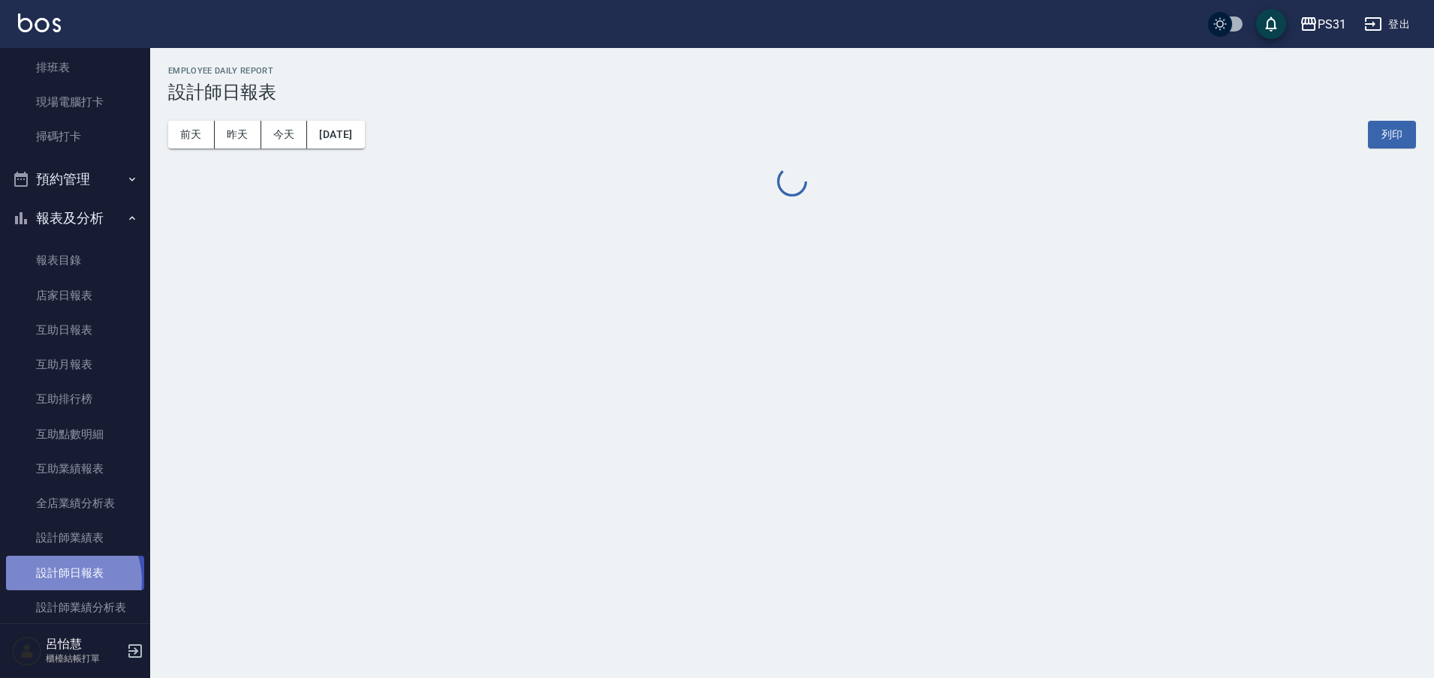
click at [56, 586] on link "設計師日報表" at bounding box center [75, 573] width 138 height 35
